Goal: Task Accomplishment & Management: Manage account settings

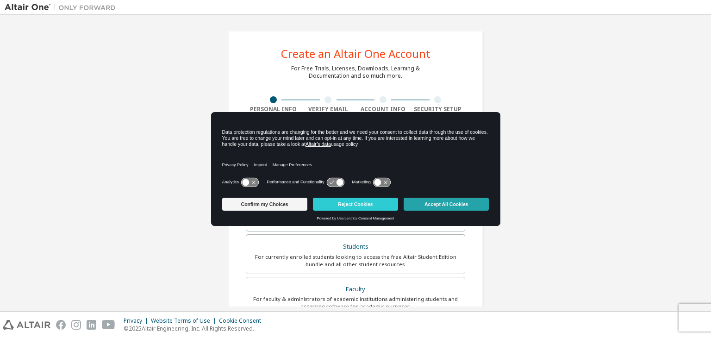
click at [445, 203] on button "Accept All Cookies" at bounding box center [446, 204] width 85 height 13
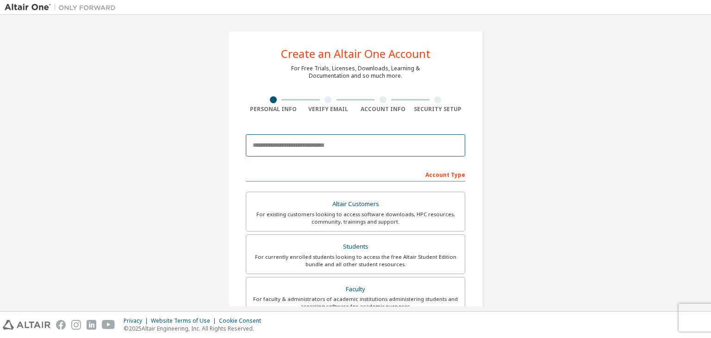
click at [353, 142] on input "email" at bounding box center [356, 145] width 220 height 22
type input "**********"
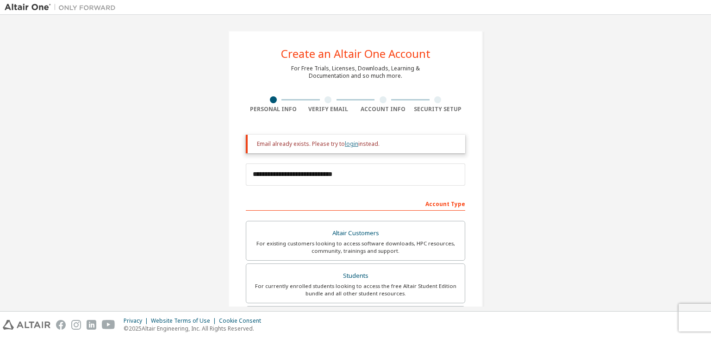
click at [353, 143] on link "login" at bounding box center [351, 144] width 13 height 8
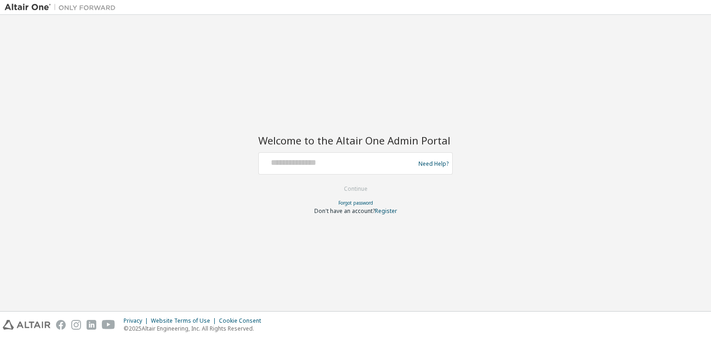
click at [342, 171] on div at bounding box center [338, 164] width 151 height 18
click at [330, 163] on input "text" at bounding box center [338, 161] width 151 height 13
type input "**********"
click at [357, 193] on button "Continue" at bounding box center [355, 189] width 43 height 14
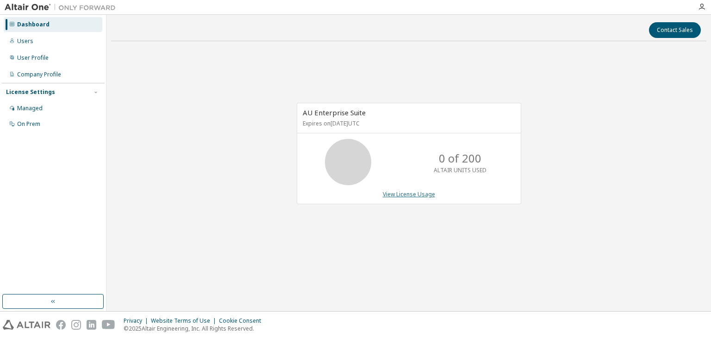
click at [400, 197] on link "View License Usage" at bounding box center [409, 194] width 52 height 8
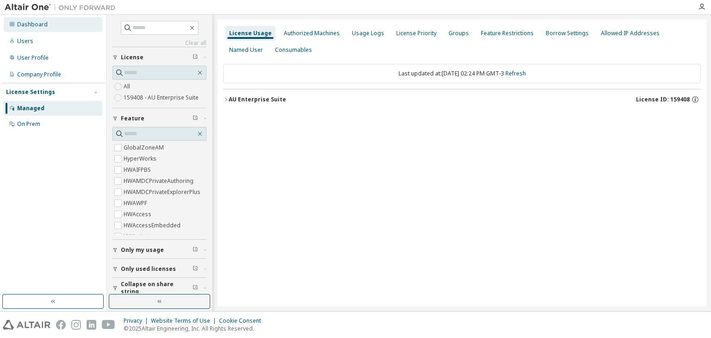
click at [83, 27] on div "Dashboard" at bounding box center [53, 24] width 99 height 15
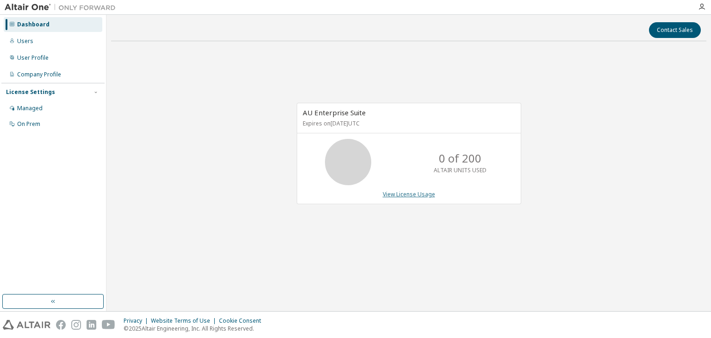
click at [419, 195] on link "View License Usage" at bounding box center [409, 194] width 52 height 8
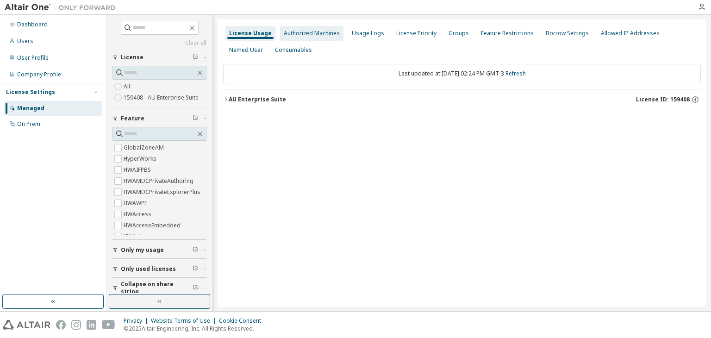
click at [320, 35] on div "Authorized Machines" at bounding box center [312, 33] width 56 height 7
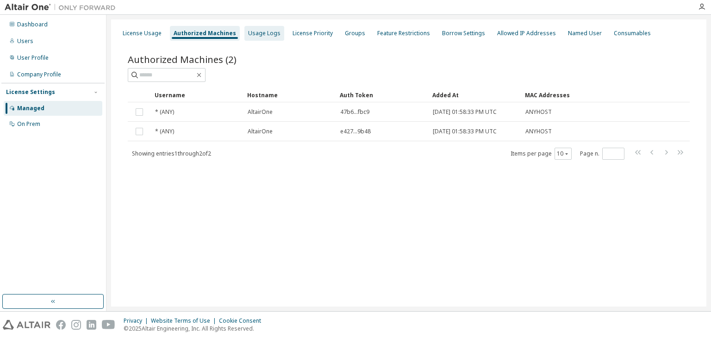
click at [263, 36] on div "Usage Logs" at bounding box center [264, 33] width 32 height 7
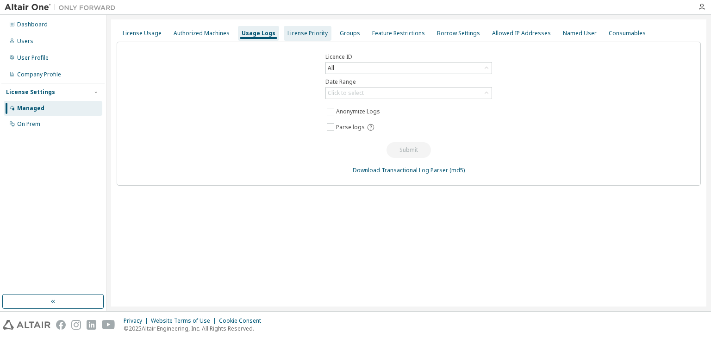
click at [302, 34] on div "License Priority" at bounding box center [308, 33] width 40 height 7
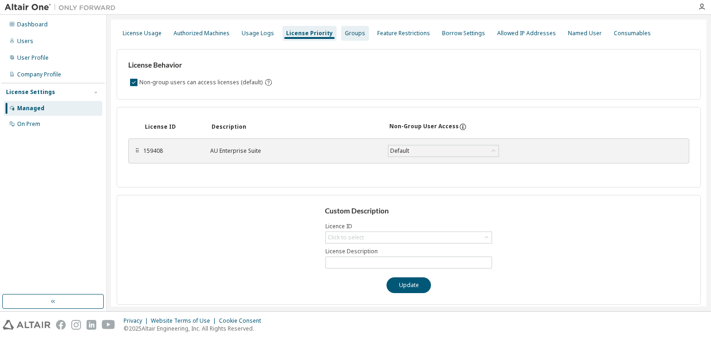
click at [346, 36] on div "Groups" at bounding box center [355, 33] width 20 height 7
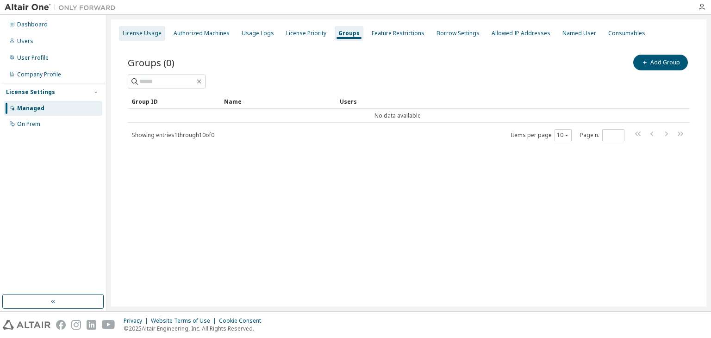
click at [151, 36] on div "License Usage" at bounding box center [142, 33] width 39 height 7
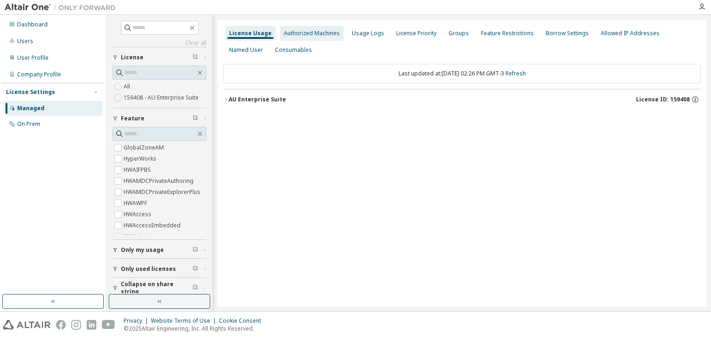
click at [325, 36] on div "Authorized Machines" at bounding box center [312, 33] width 56 height 7
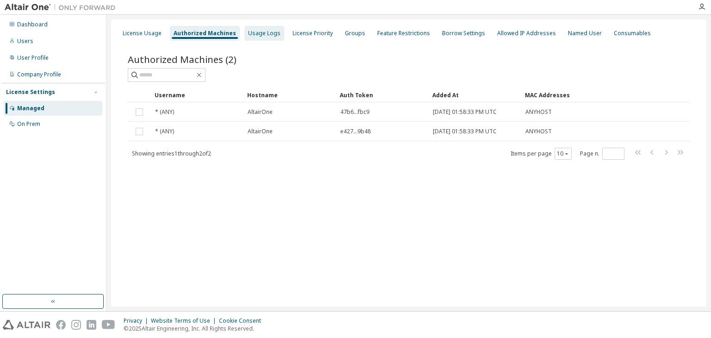
click at [267, 36] on div "Usage Logs" at bounding box center [264, 33] width 32 height 7
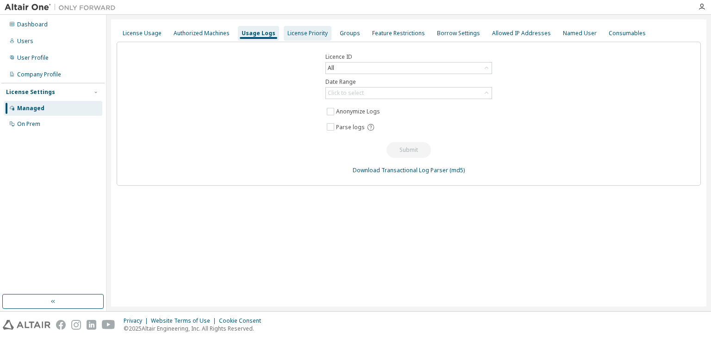
click at [316, 30] on div "License Priority" at bounding box center [308, 33] width 40 height 7
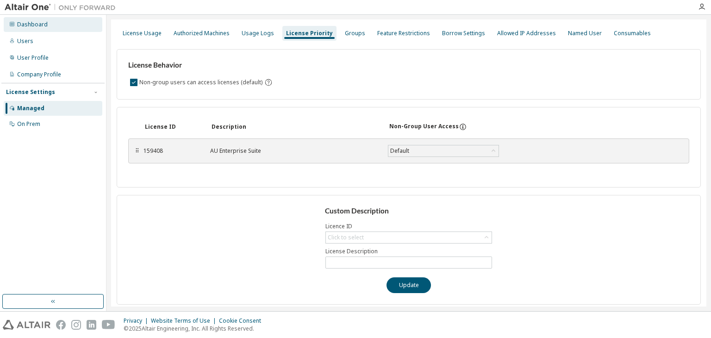
click at [67, 24] on div "Dashboard" at bounding box center [53, 24] width 99 height 15
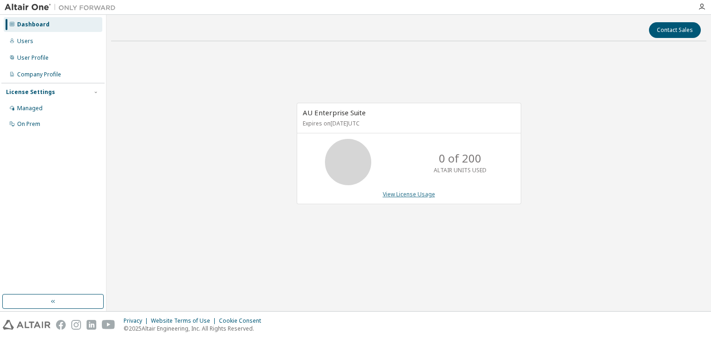
click at [402, 192] on link "View License Usage" at bounding box center [409, 194] width 52 height 8
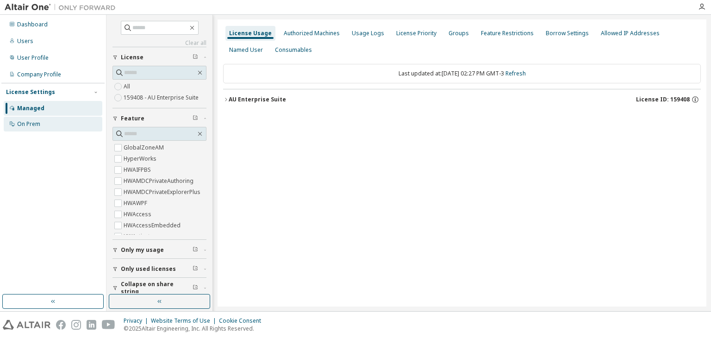
click at [37, 127] on div "On Prem" at bounding box center [28, 123] width 23 height 7
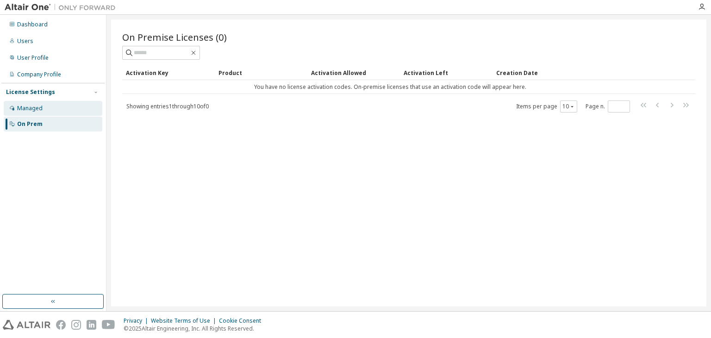
click at [36, 112] on div "Managed" at bounding box center [29, 108] width 25 height 7
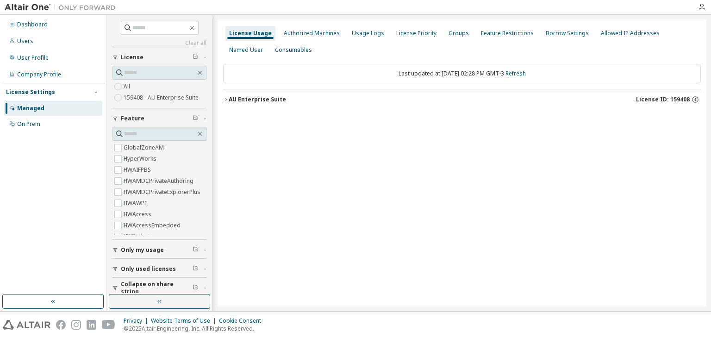
click at [146, 95] on label "159408 - AU Enterprise Suite" at bounding box center [162, 97] width 77 height 11
click at [328, 37] on div "Authorized Machines" at bounding box center [312, 33] width 56 height 7
